Goal: Submit feedback/report problem

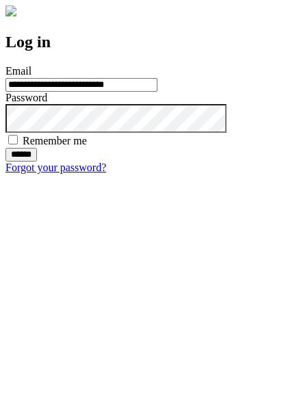
click at [37, 161] on input "******" at bounding box center [20, 155] width 31 height 14
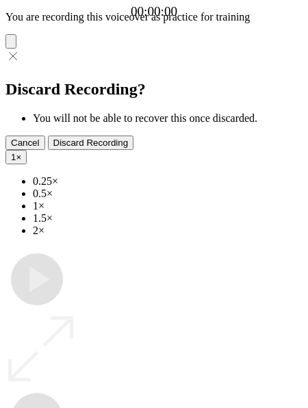
type input "**********"
